Goal: Transaction & Acquisition: Purchase product/service

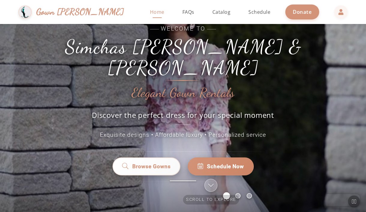
scroll to position [23, 0]
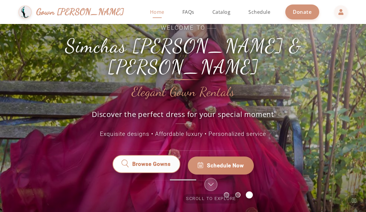
click at [146, 162] on span "Browse Gowns" at bounding box center [151, 166] width 39 height 8
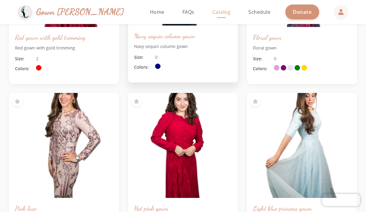
scroll to position [161, 0]
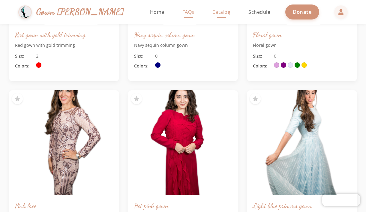
click at [176, 16] on link "FAQs" at bounding box center [188, 12] width 24 height 24
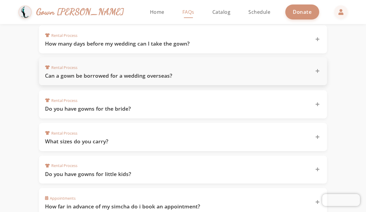
click at [316, 71] on icon at bounding box center [318, 71] width 4 height 4
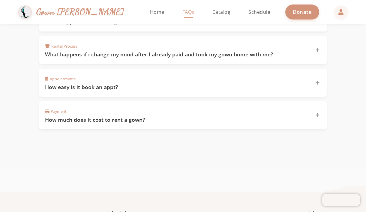
scroll to position [464, 0]
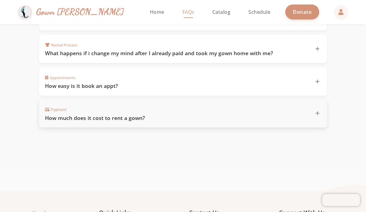
click at [318, 111] on icon at bounding box center [318, 113] width 4 height 4
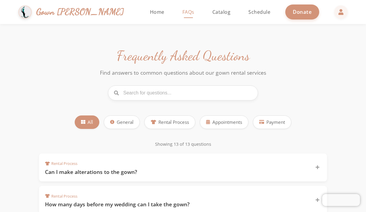
scroll to position [0, 0]
click at [177, 119] on span "Rental Process" at bounding box center [173, 121] width 31 height 7
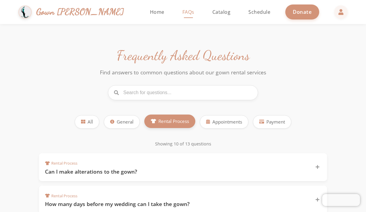
click at [177, 119] on span "Rental Process" at bounding box center [173, 121] width 31 height 7
click at [272, 119] on span "Payment" at bounding box center [275, 121] width 19 height 7
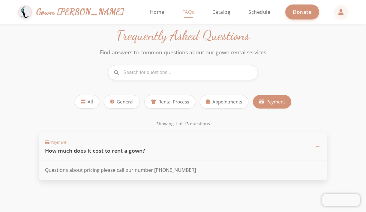
scroll to position [0, 0]
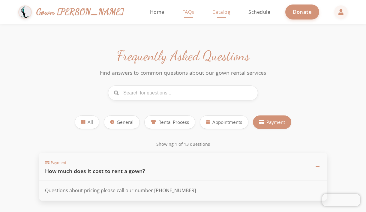
click at [206, 15] on link "Catalog" at bounding box center [221, 12] width 30 height 24
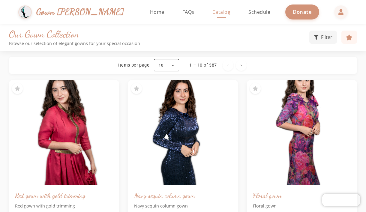
click at [174, 65] on div at bounding box center [166, 65] width 25 height 14
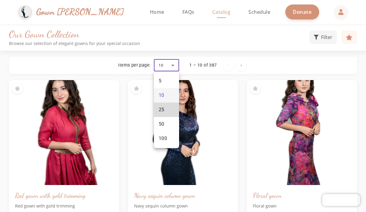
click at [163, 113] on mat-option "25" at bounding box center [166, 110] width 25 height 14
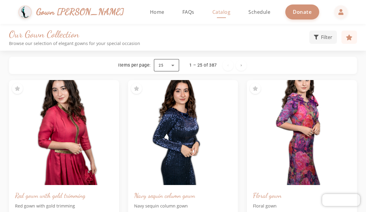
click at [176, 65] on div at bounding box center [166, 65] width 25 height 14
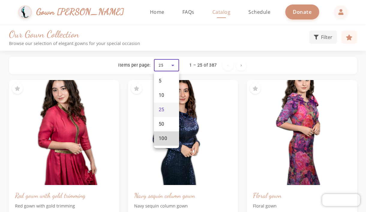
click at [162, 137] on span "100" at bounding box center [163, 138] width 9 height 7
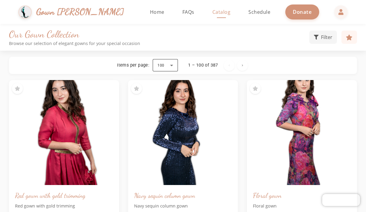
click at [172, 65] on div at bounding box center [165, 65] width 25 height 14
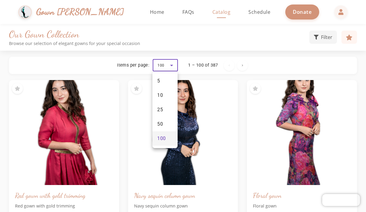
click at [244, 59] on div at bounding box center [183, 106] width 366 height 212
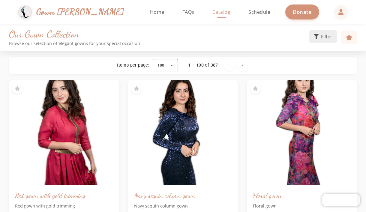
click at [323, 38] on span "Filter" at bounding box center [326, 36] width 11 height 7
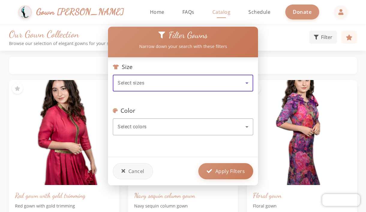
click at [247, 84] on icon at bounding box center [246, 83] width 7 height 7
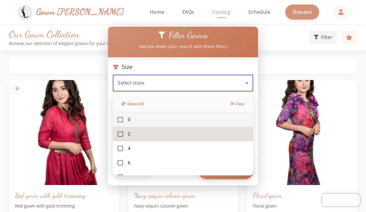
click at [119, 134] on mat-pseudo-checkbox at bounding box center [120, 133] width 5 height 5
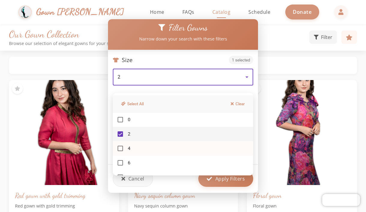
click at [121, 147] on mat-pseudo-checkbox at bounding box center [120, 148] width 5 height 5
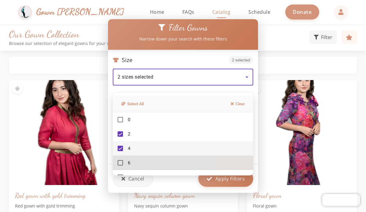
click at [121, 163] on mat-pseudo-checkbox at bounding box center [120, 162] width 5 height 5
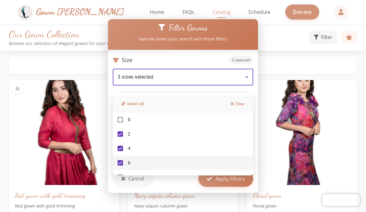
click at [215, 181] on div at bounding box center [183, 106] width 366 height 212
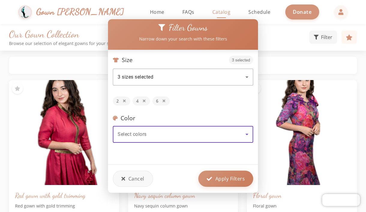
click at [246, 137] on icon at bounding box center [246, 134] width 7 height 7
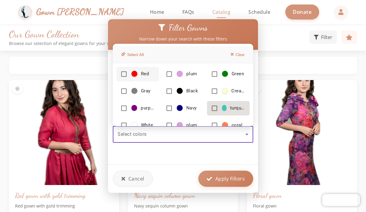
click at [213, 109] on mat-pseudo-checkbox at bounding box center [214, 108] width 5 height 5
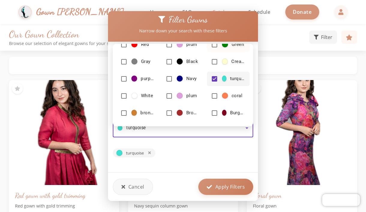
click at [214, 44] on mat-pseudo-checkbox at bounding box center [214, 44] width 5 height 5
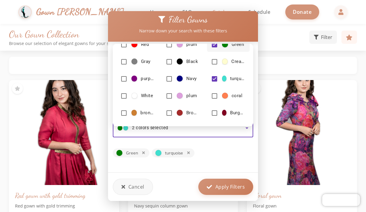
click at [227, 190] on div at bounding box center [183, 106] width 366 height 212
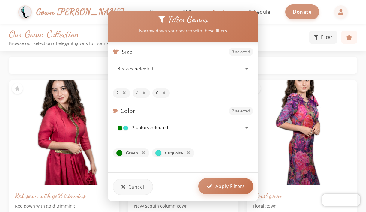
click at [227, 189] on span "Apply Filters" at bounding box center [230, 186] width 30 height 7
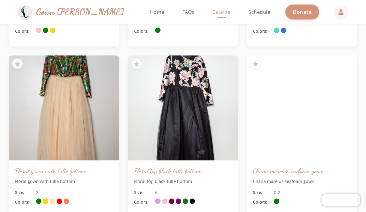
scroll to position [590, 0]
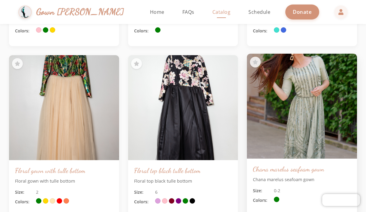
click at [305, 120] on img at bounding box center [302, 106] width 116 height 110
click at [307, 117] on img at bounding box center [302, 106] width 116 height 110
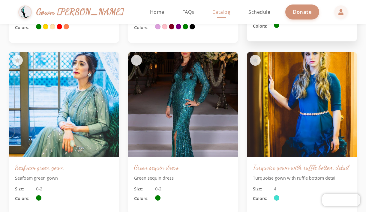
scroll to position [765, 0]
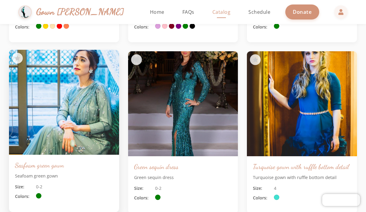
click at [101, 112] on img at bounding box center [64, 102] width 116 height 110
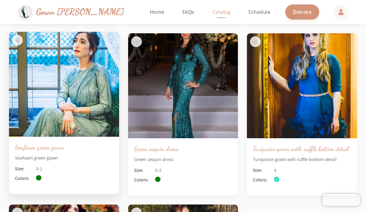
scroll to position [802, 0]
